Goal: Information Seeking & Learning: Learn about a topic

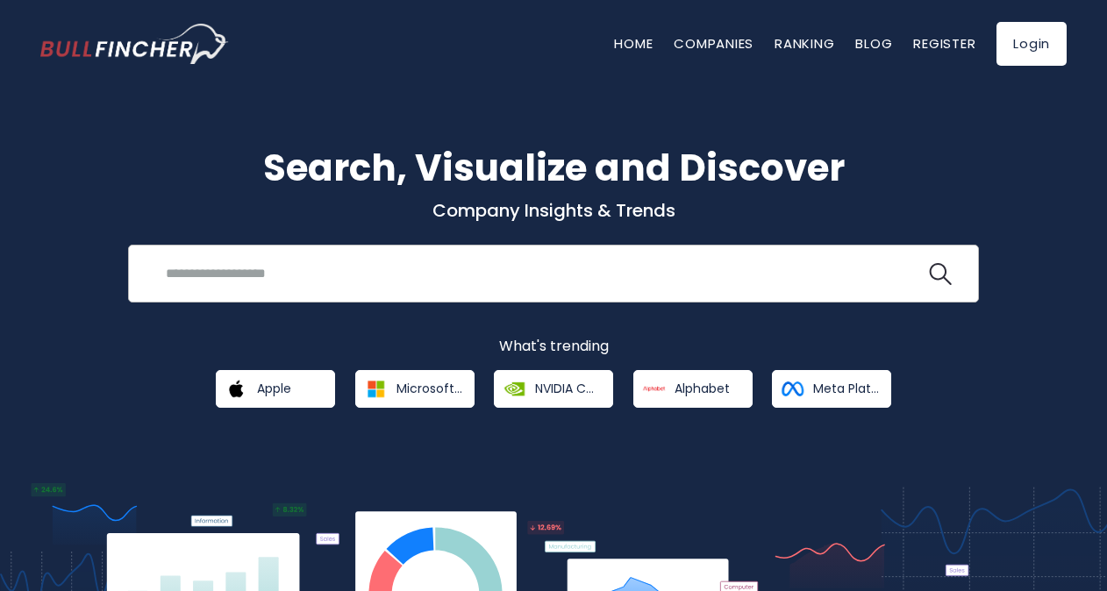
click at [276, 275] on input "search" at bounding box center [540, 273] width 770 height 32
click at [929, 263] on button at bounding box center [940, 274] width 23 height 23
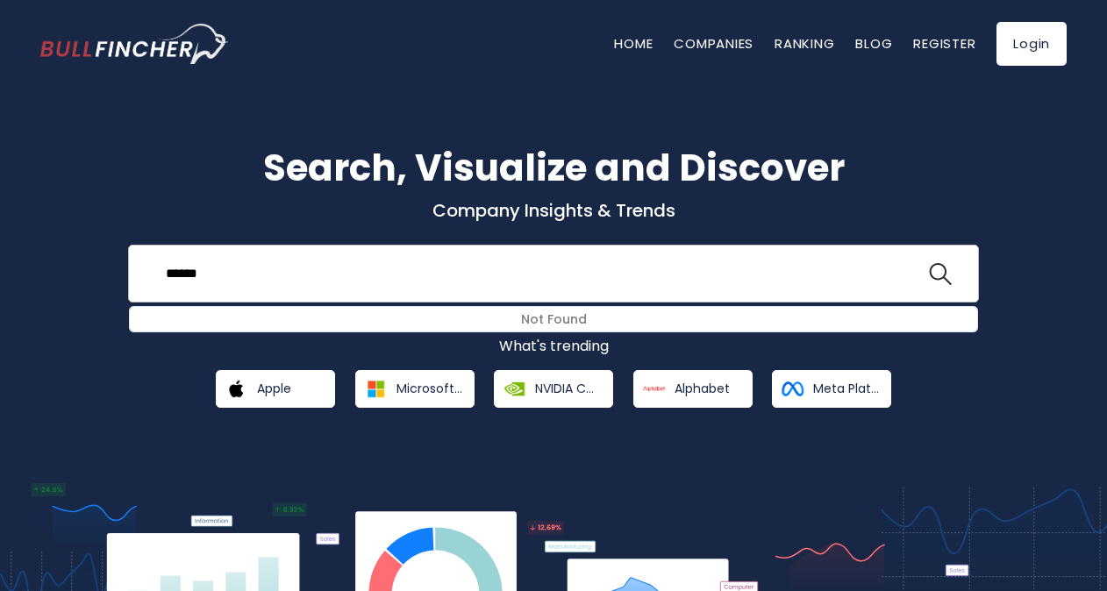
type input "******"
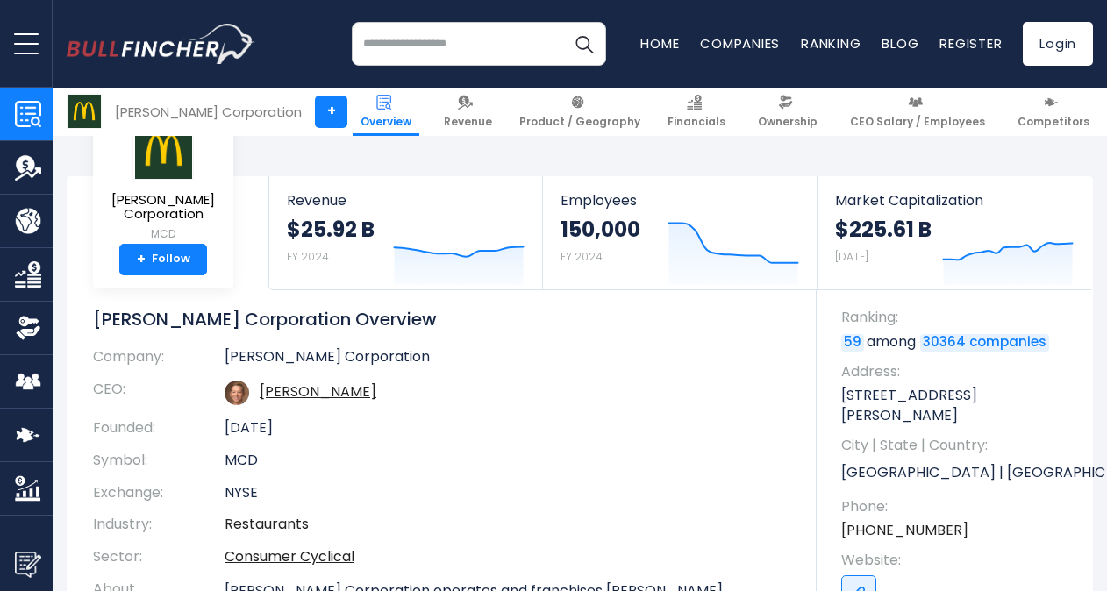
scroll to position [206, 0]
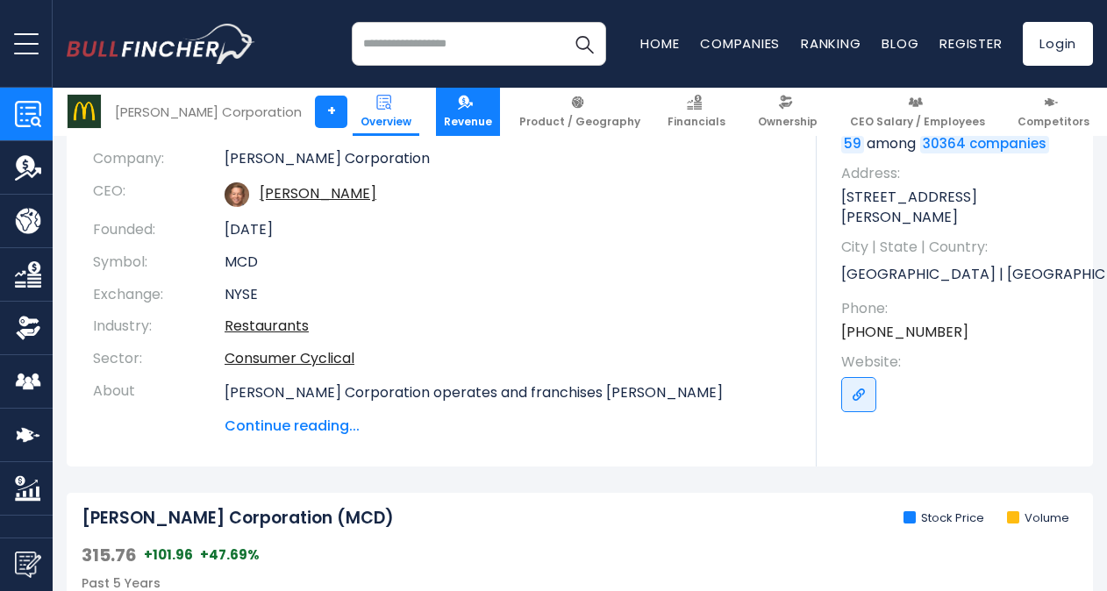
click at [473, 99] on img at bounding box center [465, 102] width 15 height 15
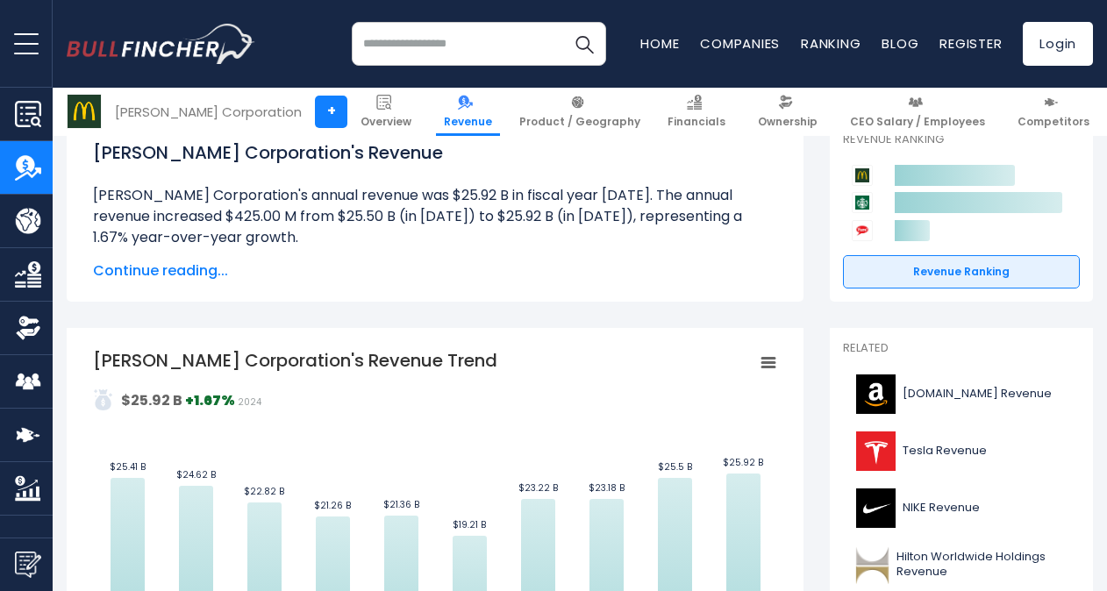
scroll to position [210, 0]
